Goal: Task Accomplishment & Management: Use online tool/utility

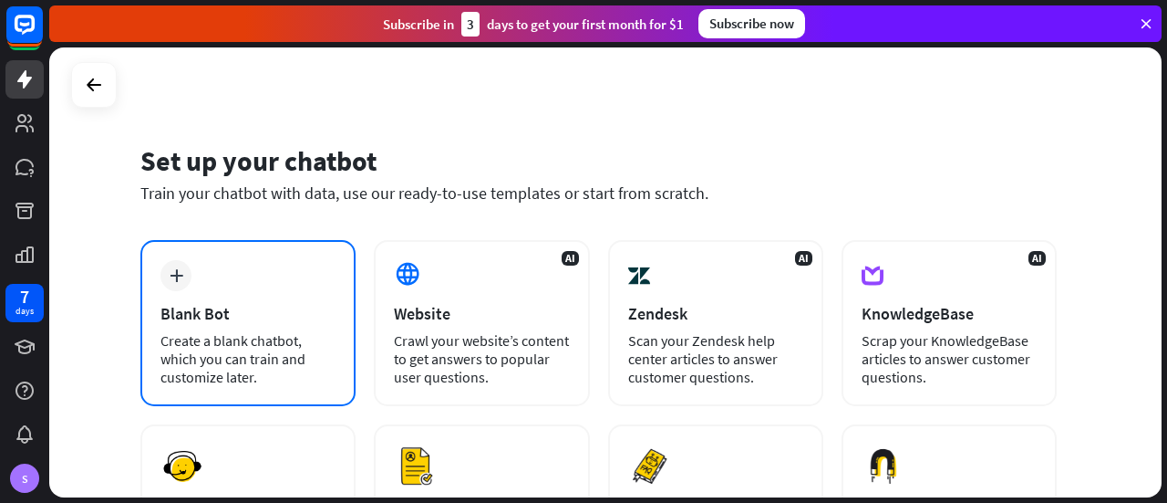
click at [282, 296] on div "plus Blank Bot Create a blank chatbot, which you can train and customize later." at bounding box center [247, 323] width 215 height 166
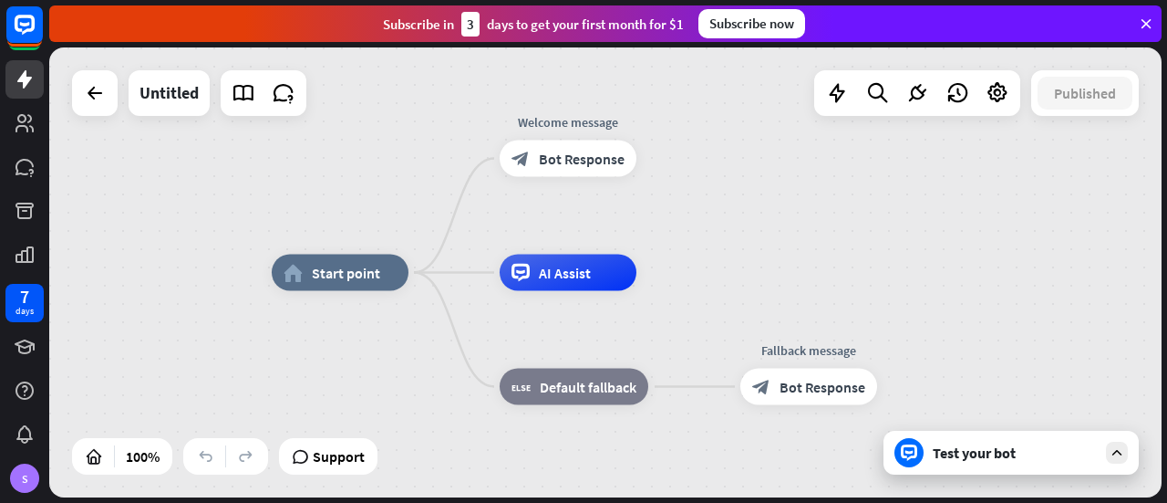
click at [990, 471] on div "Test your bot" at bounding box center [1011, 452] width 255 height 44
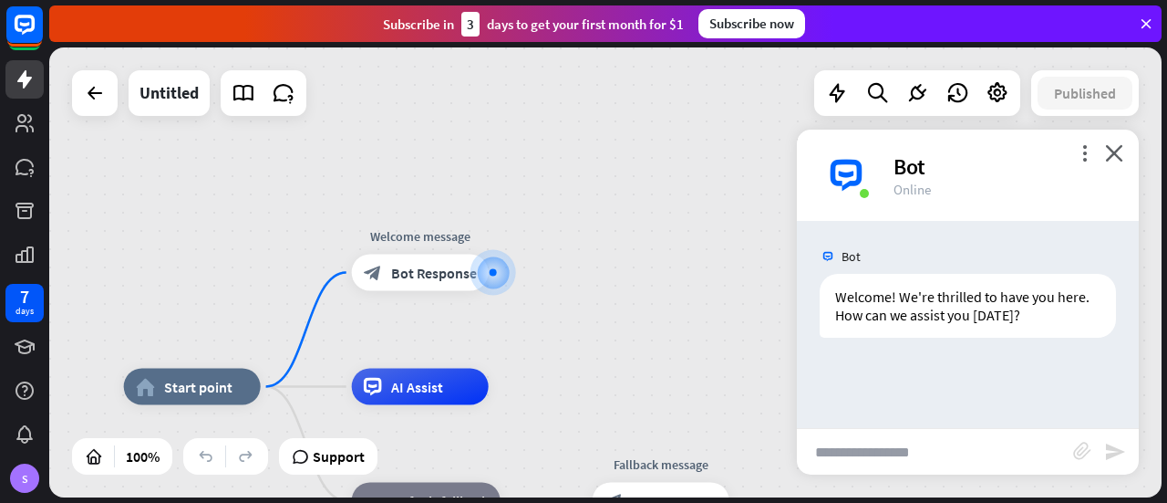
click at [861, 457] on input "text" at bounding box center [935, 452] width 276 height 46
click at [1079, 449] on icon "block_attachment" at bounding box center [1082, 450] width 18 height 18
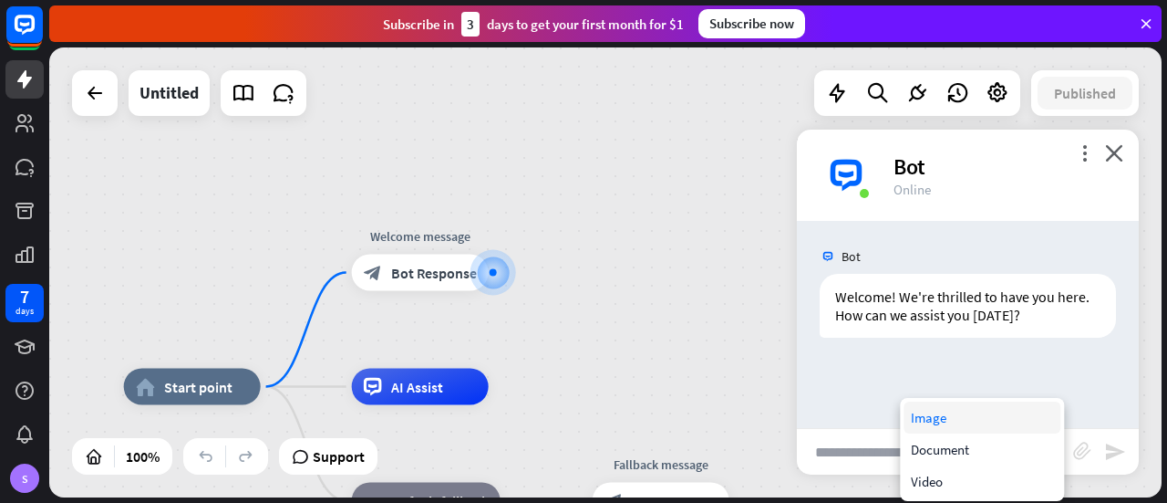
click at [918, 420] on div "Image" at bounding box center [982, 417] width 157 height 32
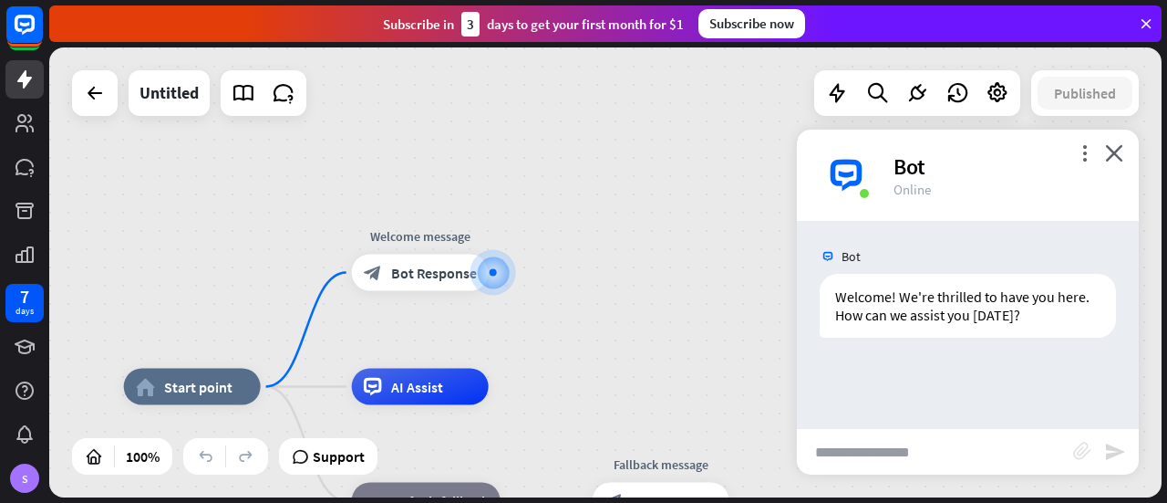
click at [1084, 450] on icon "block_attachment" at bounding box center [1082, 450] width 18 height 18
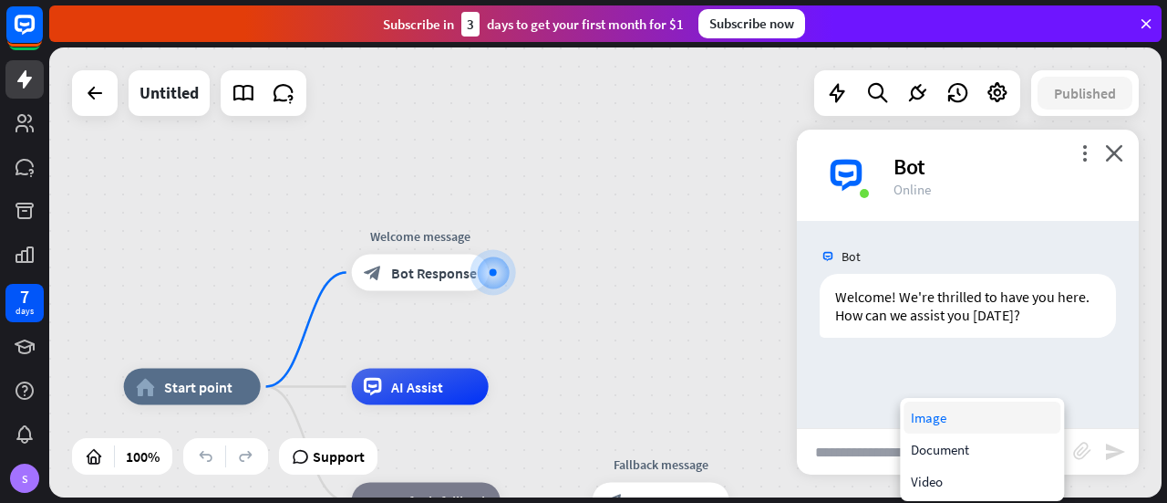
click at [934, 420] on div "Image" at bounding box center [982, 417] width 157 height 32
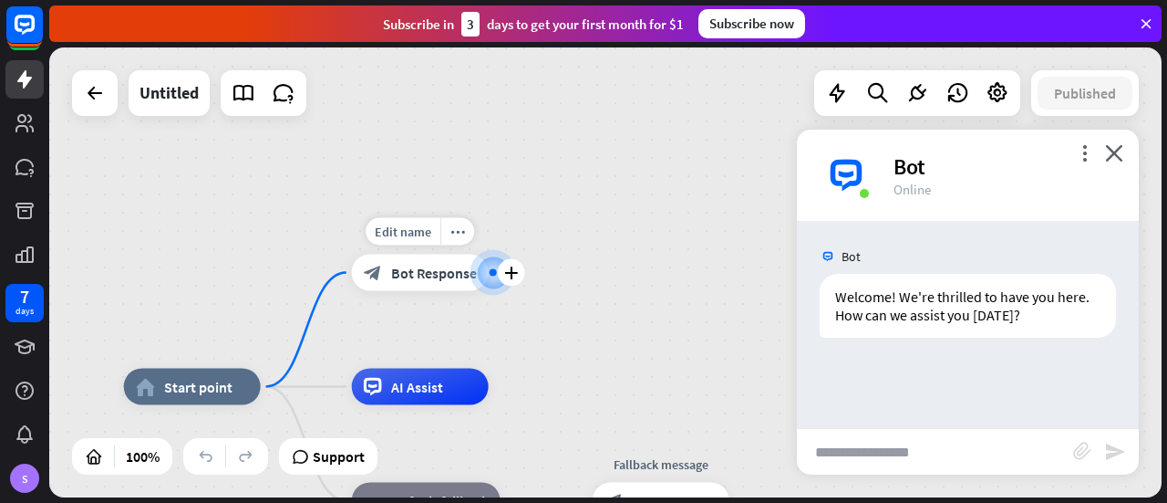
click at [444, 290] on div "block_bot_response Bot Response" at bounding box center [420, 272] width 137 height 36
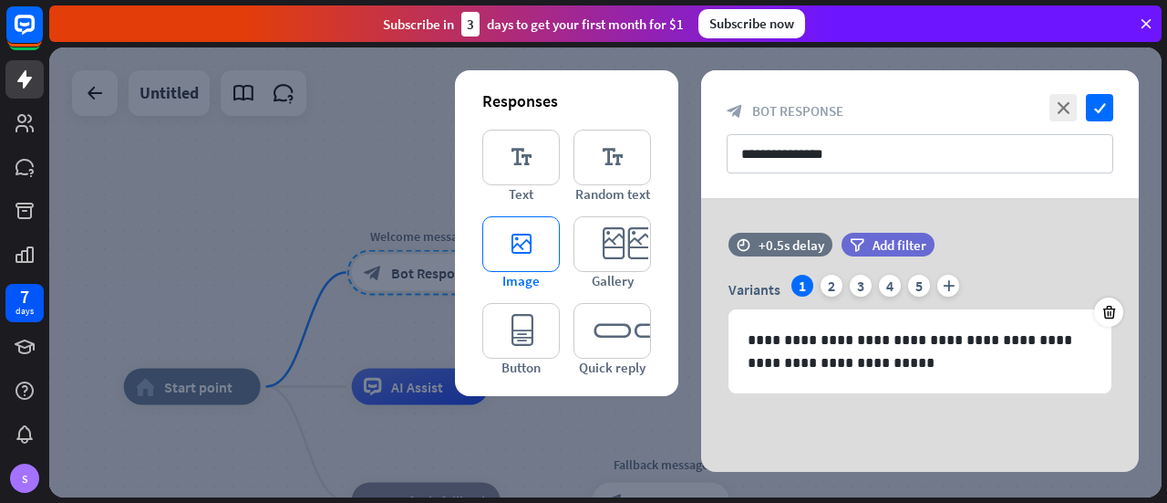
click at [527, 236] on icon "editor_image" at bounding box center [521, 244] width 78 height 56
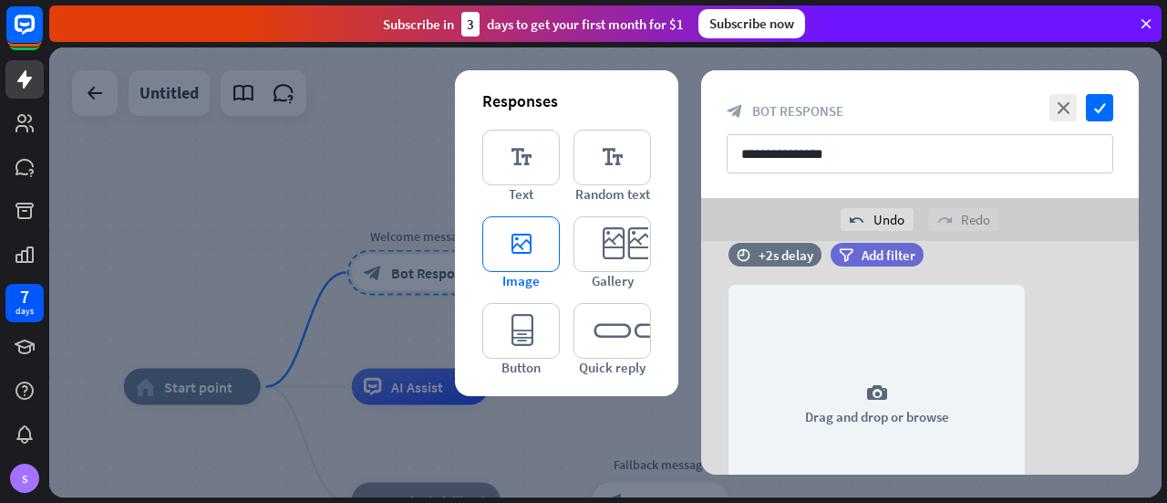
scroll to position [213, 0]
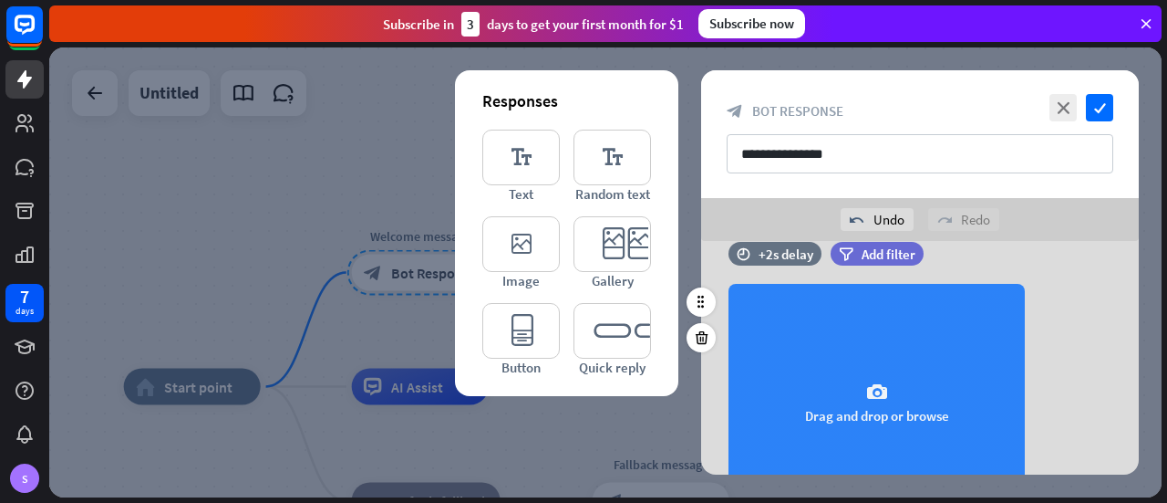
click at [863, 358] on div "camera Drag and drop or browse" at bounding box center [877, 402] width 296 height 237
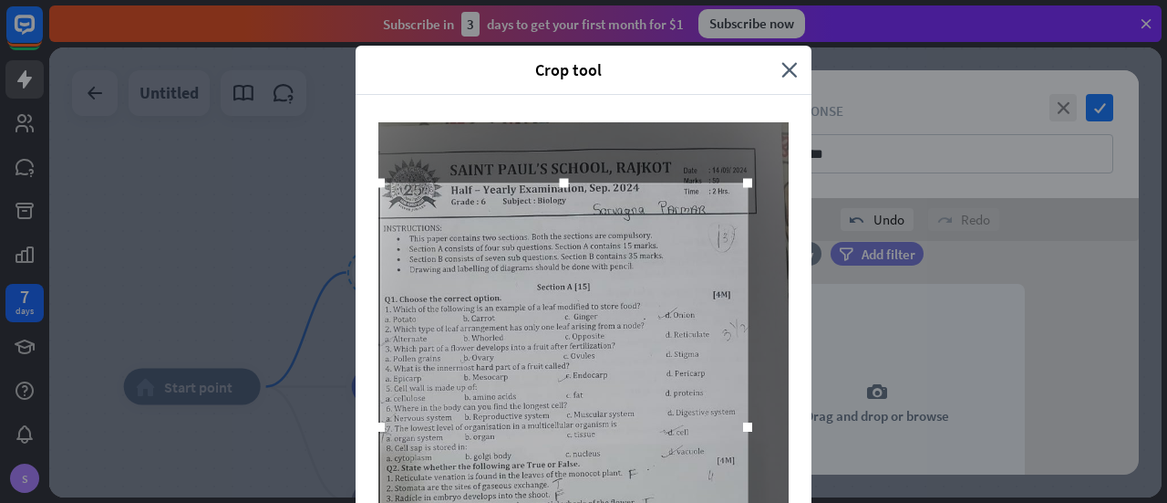
drag, startPoint x: 411, startPoint y: 425, endPoint x: 372, endPoint y: 427, distance: 39.3
click at [376, 427] on div at bounding box center [380, 426] width 9 height 9
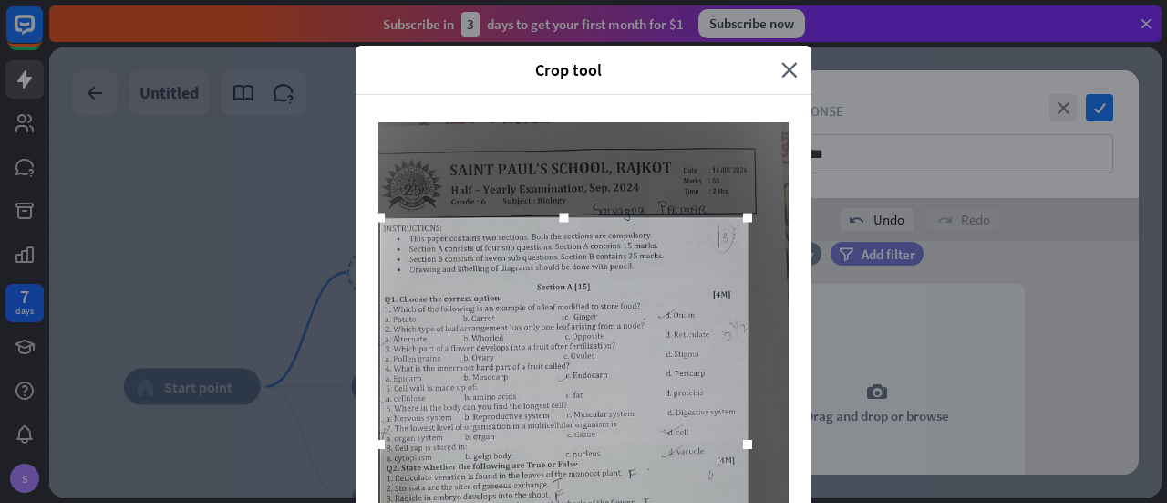
drag, startPoint x: 559, startPoint y: 180, endPoint x: 551, endPoint y: 214, distance: 35.6
click at [551, 214] on div at bounding box center [564, 217] width 27 height 27
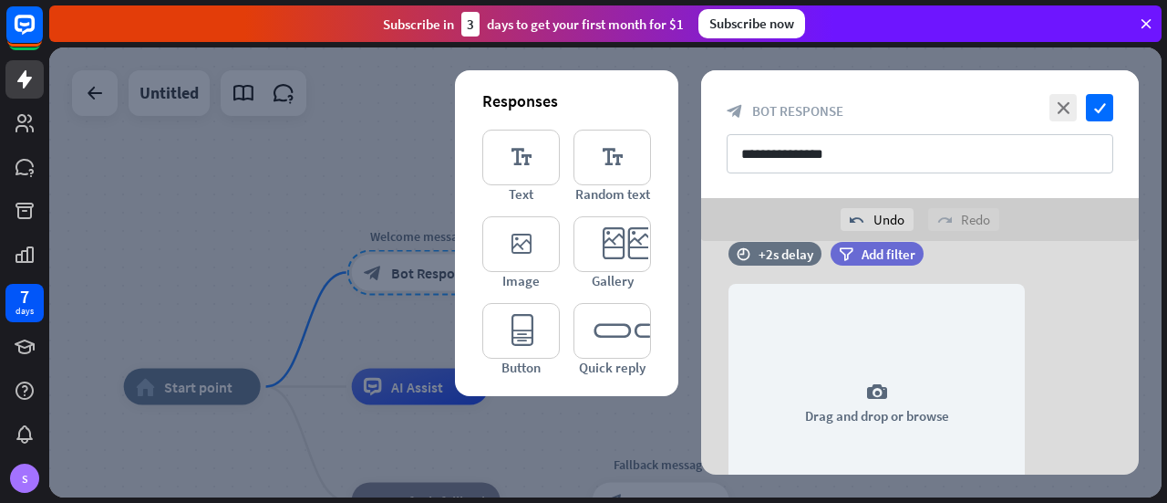
scroll to position [0, 0]
drag, startPoint x: 1162, startPoint y: 214, endPoint x: 1166, endPoint y: 320, distance: 105.9
click at [508, 229] on icon "editor_image" at bounding box center [521, 244] width 78 height 56
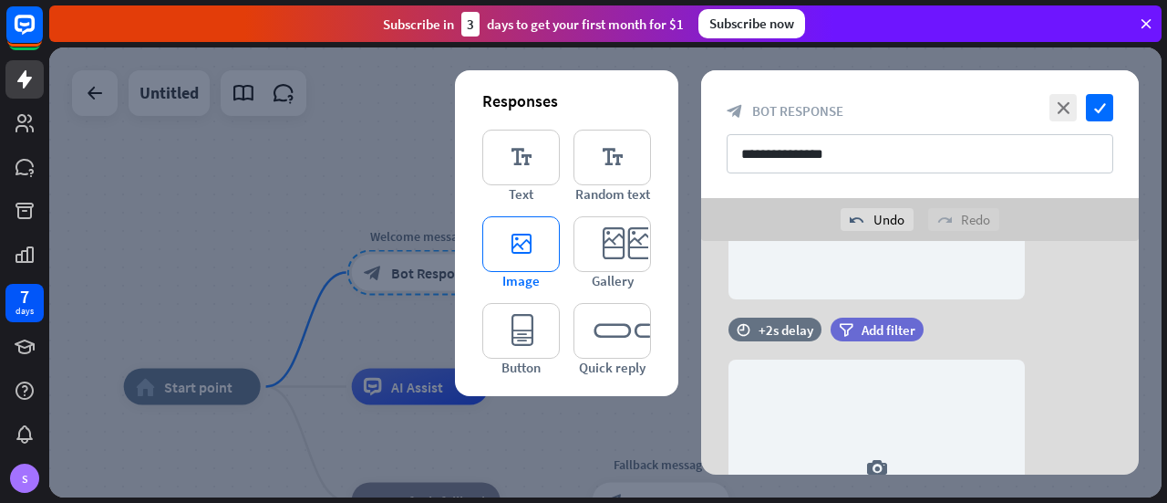
scroll to position [510, 0]
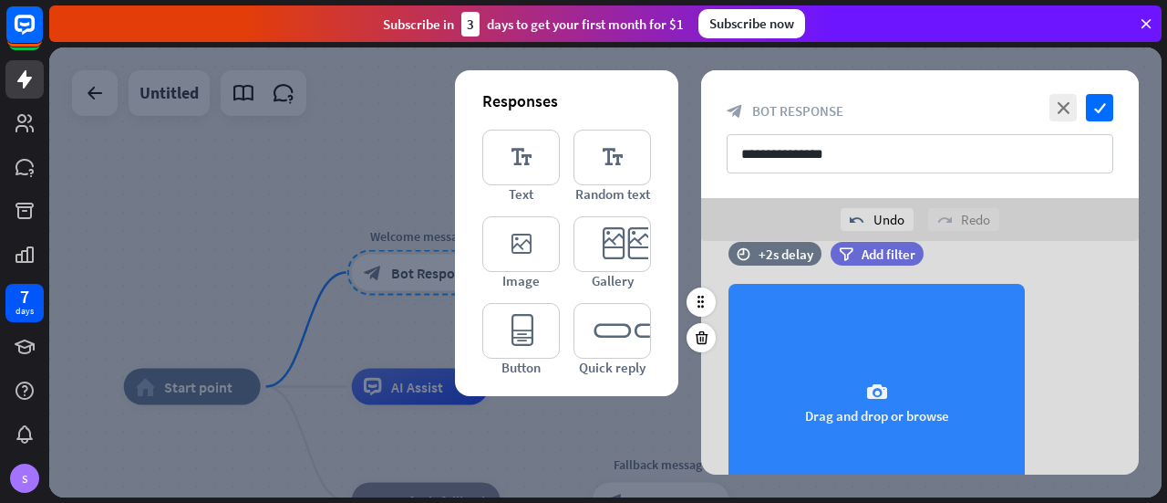
click at [871, 378] on div "camera Drag and drop or browse" at bounding box center [877, 402] width 296 height 237
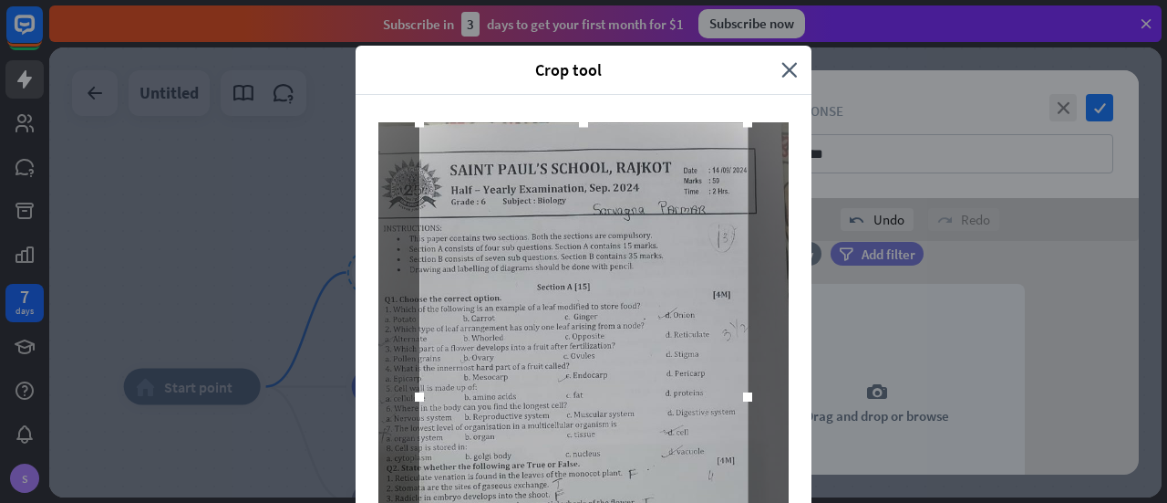
drag, startPoint x: 576, startPoint y: 180, endPoint x: 556, endPoint y: 119, distance: 63.5
click at [556, 119] on div at bounding box center [584, 427] width 456 height 665
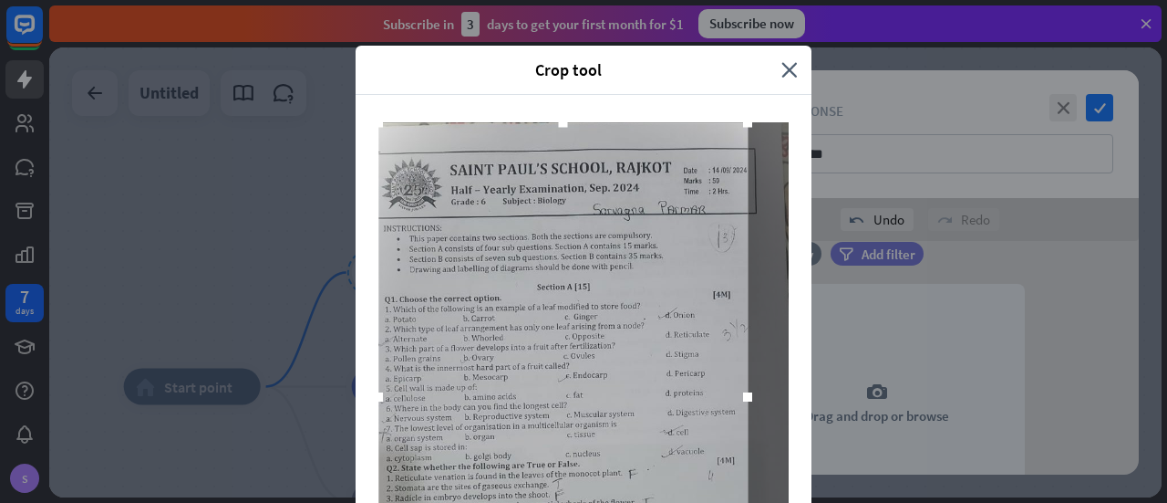
drag, startPoint x: 410, startPoint y: 402, endPoint x: 365, endPoint y: 415, distance: 47.4
click at [365, 415] on div at bounding box center [584, 427] width 456 height 665
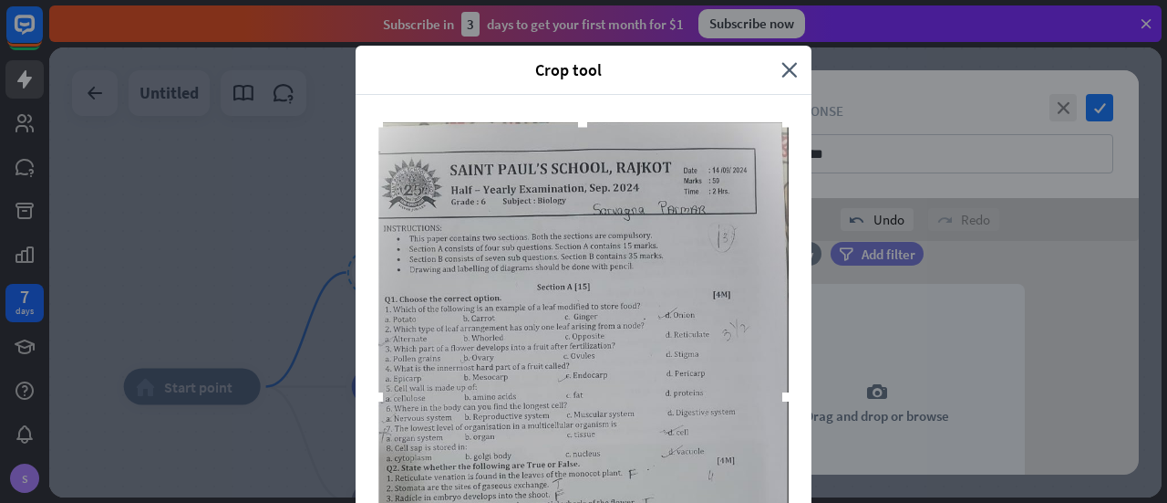
drag, startPoint x: 741, startPoint y: 394, endPoint x: 781, endPoint y: 400, distance: 39.7
click at [783, 400] on div at bounding box center [787, 396] width 9 height 9
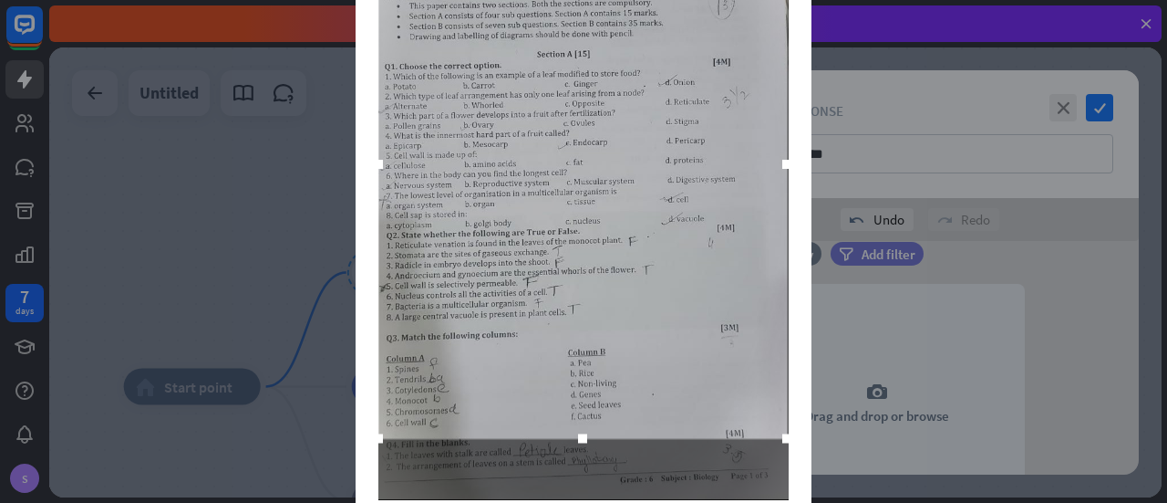
scroll to position [308, 0]
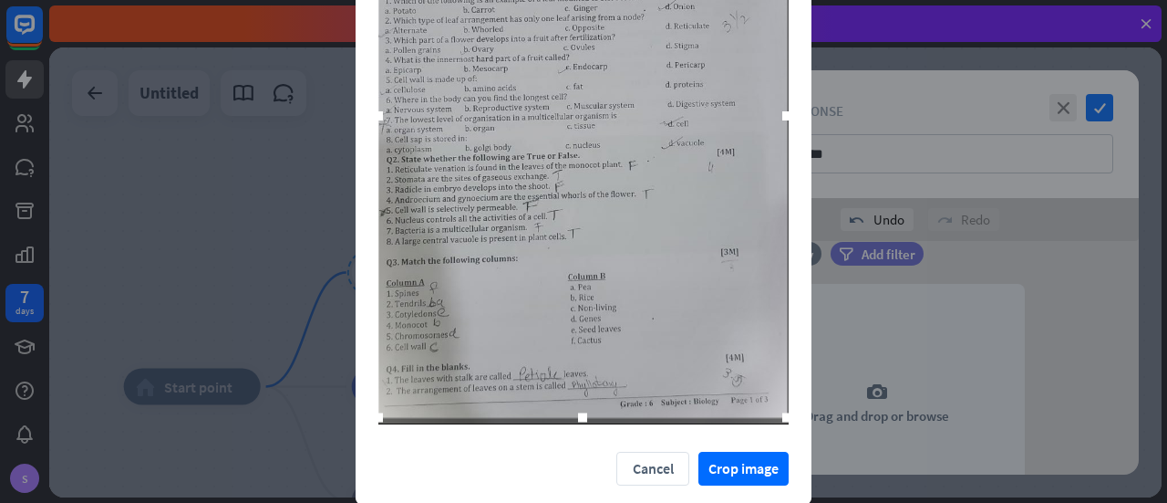
drag, startPoint x: 575, startPoint y: 364, endPoint x: 574, endPoint y: 419, distance: 54.7
click at [578, 419] on div at bounding box center [582, 417] width 9 height 9
click at [747, 466] on button "Crop image" at bounding box center [744, 468] width 90 height 34
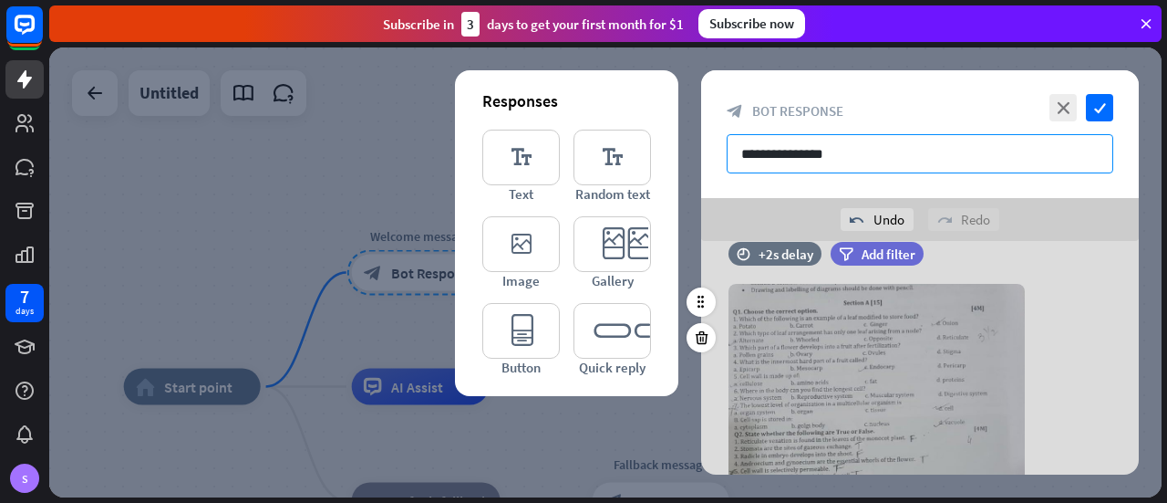
click at [832, 164] on input "**********" at bounding box center [920, 153] width 387 height 39
type input "**********"
click at [1096, 110] on icon "check" at bounding box center [1099, 107] width 27 height 27
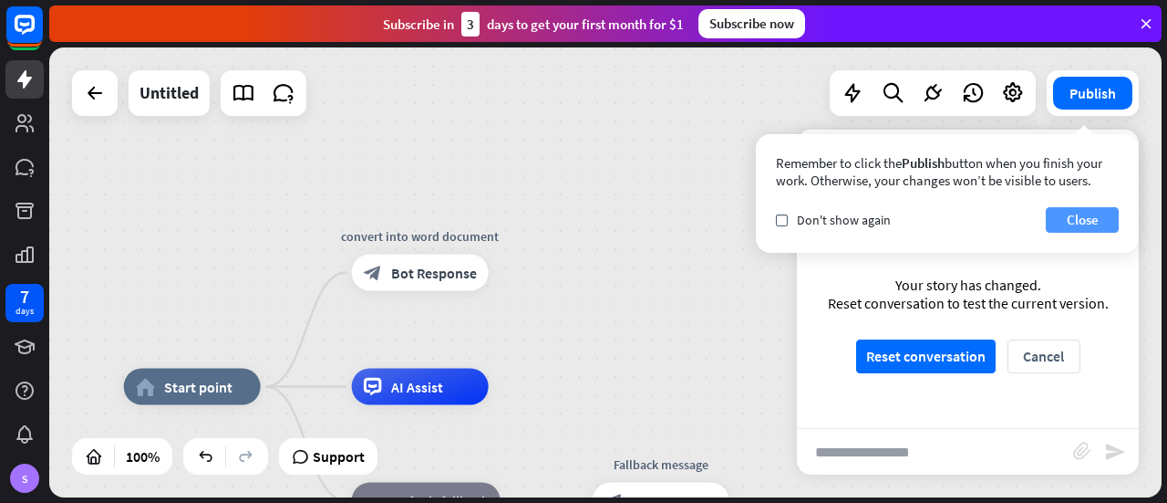
click at [1104, 213] on button "Close" at bounding box center [1082, 220] width 73 height 26
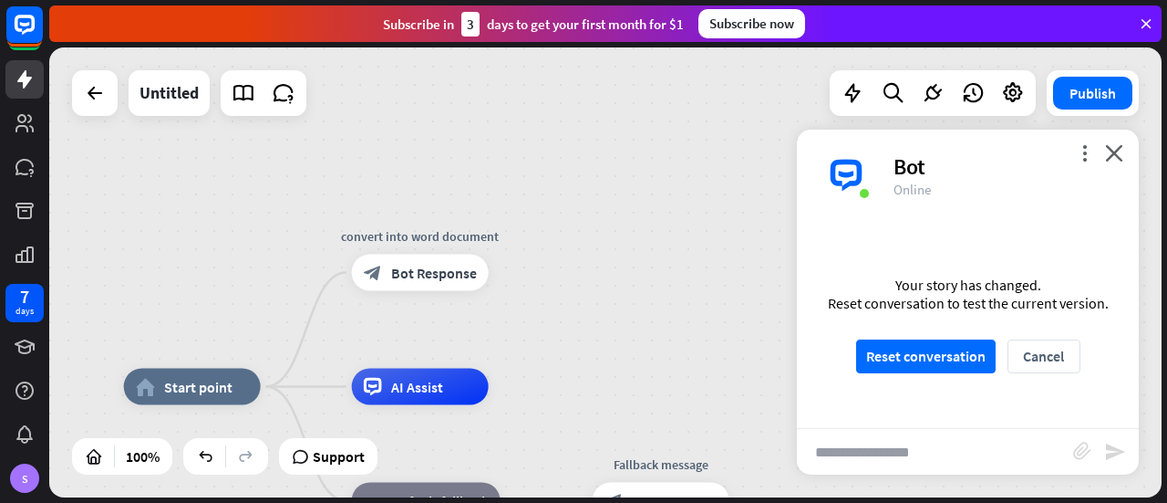
drag, startPoint x: 1073, startPoint y: 326, endPoint x: 1065, endPoint y: 178, distance: 147.9
click at [1065, 178] on div "more_vert close Bot Online Bot Welcome! We're thrilled to have you here. How ca…" at bounding box center [968, 302] width 342 height 345
click at [715, 329] on div "home_2 Start point convert into word document block_bot_response Bot Response A…" at bounding box center [605, 272] width 1113 height 450
click at [947, 349] on button "Reset conversation" at bounding box center [926, 356] width 140 height 34
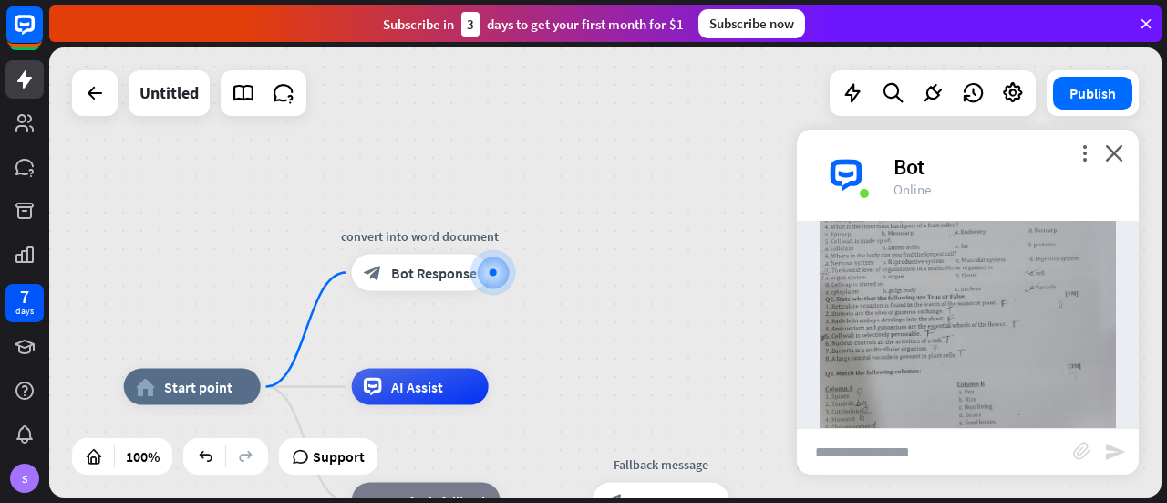
scroll to position [362, 0]
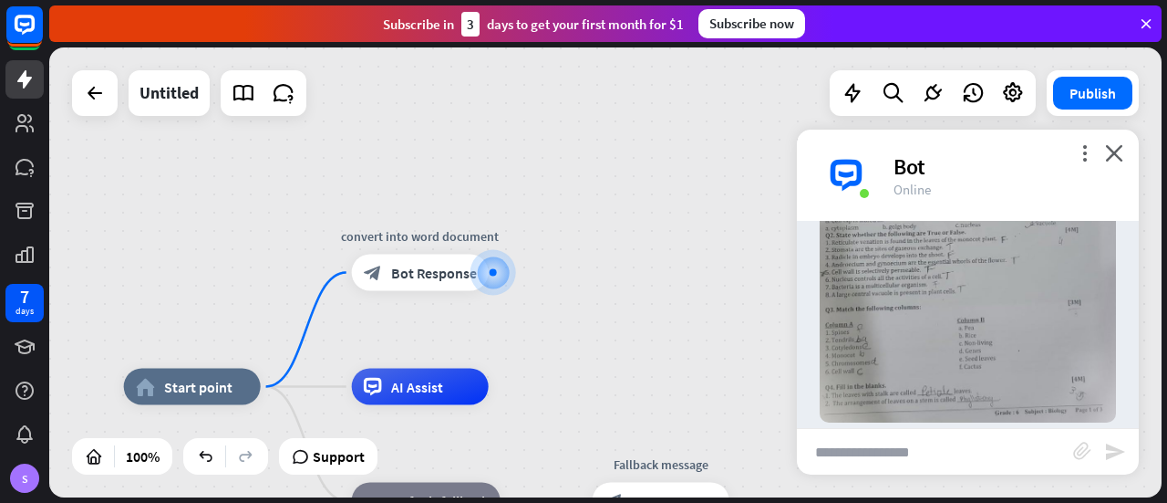
click at [912, 458] on input "text" at bounding box center [935, 452] width 276 height 46
type input "**********"
click at [1113, 454] on icon "send" at bounding box center [1115, 452] width 22 height 22
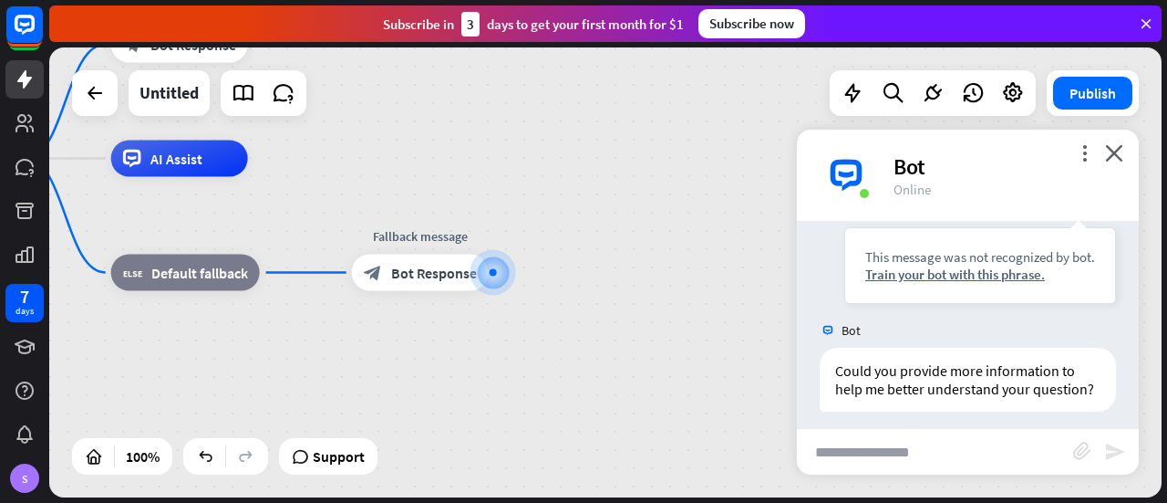
scroll to position [671, 0]
